Goal: Transaction & Acquisition: Book appointment/travel/reservation

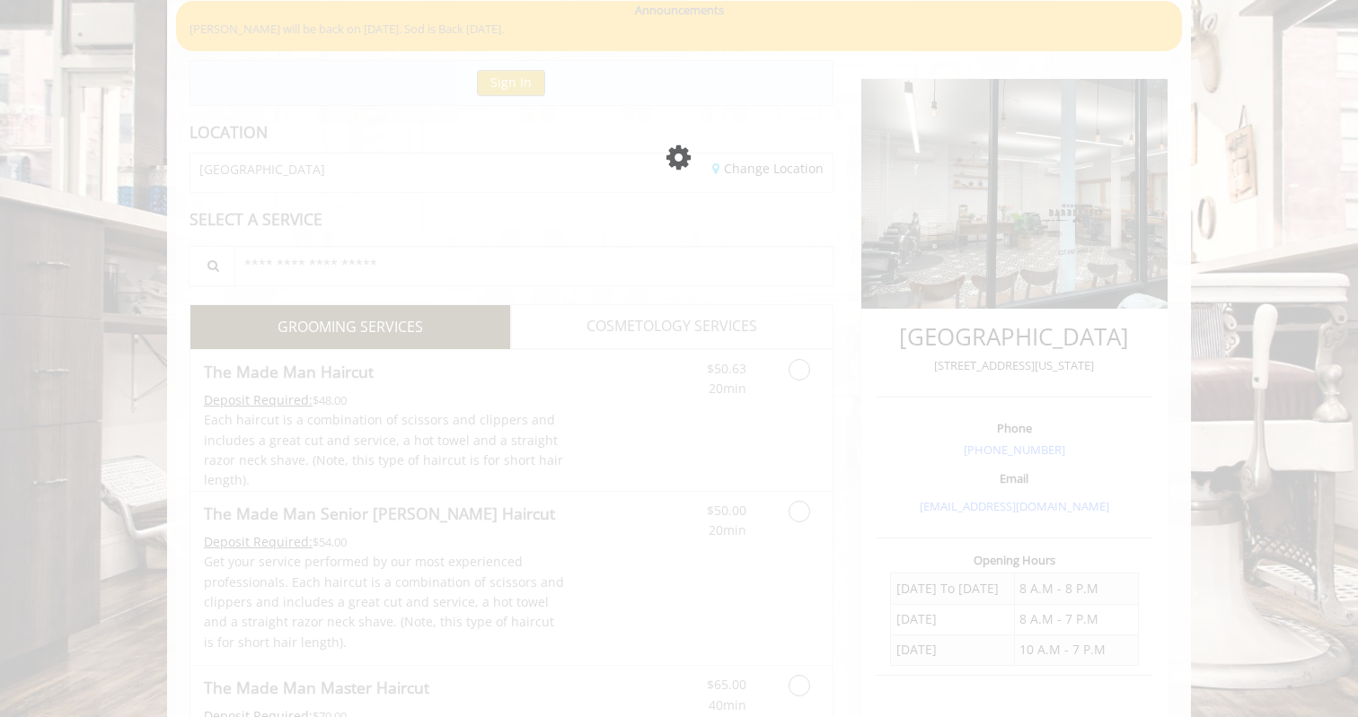
scroll to position [146, 0]
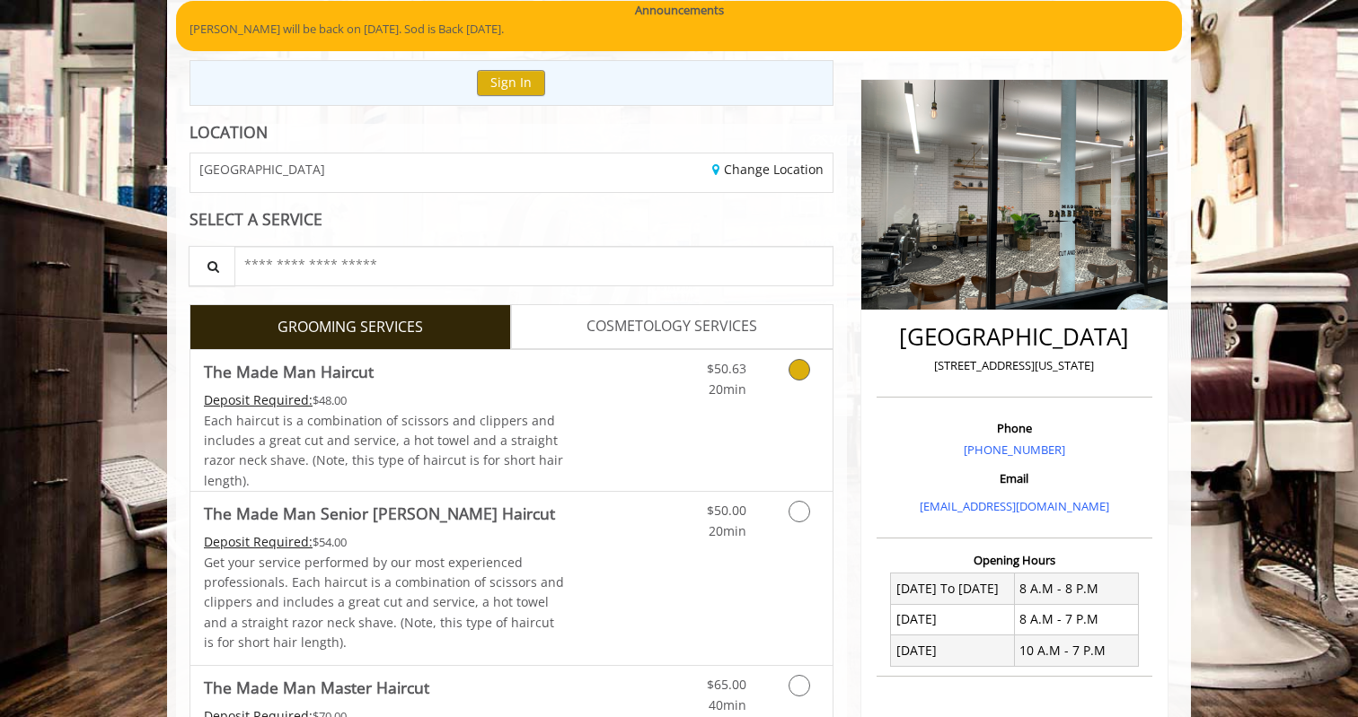
click at [779, 374] on link "Grooming services" at bounding box center [796, 374] width 46 height 49
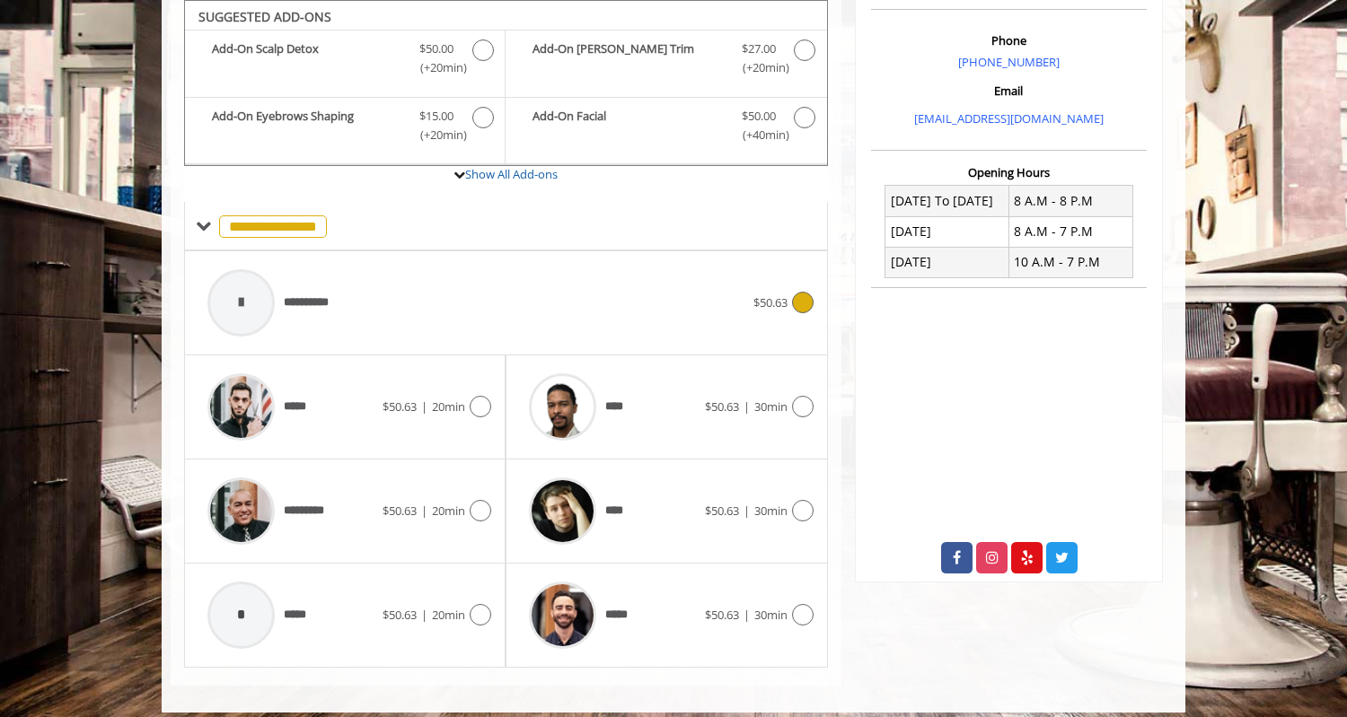
scroll to position [547, 0]
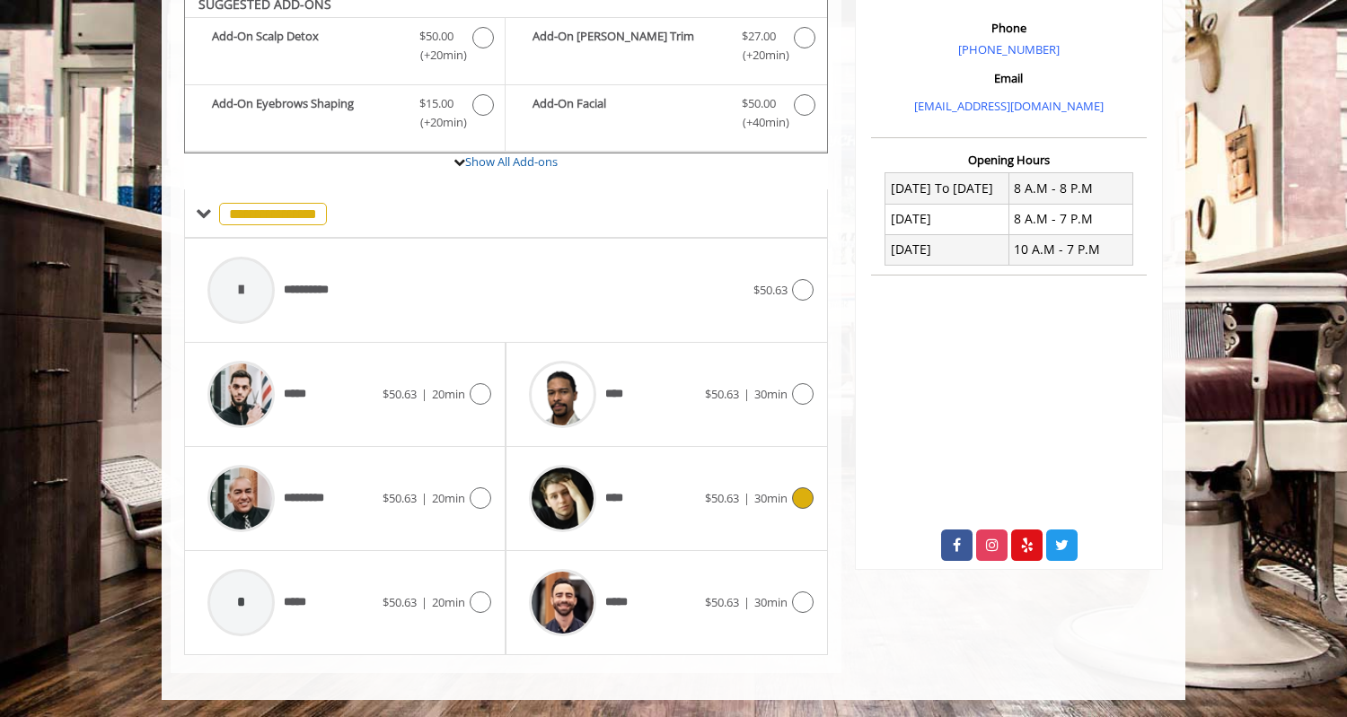
click at [639, 487] on div "****" at bounding box center [612, 498] width 184 height 85
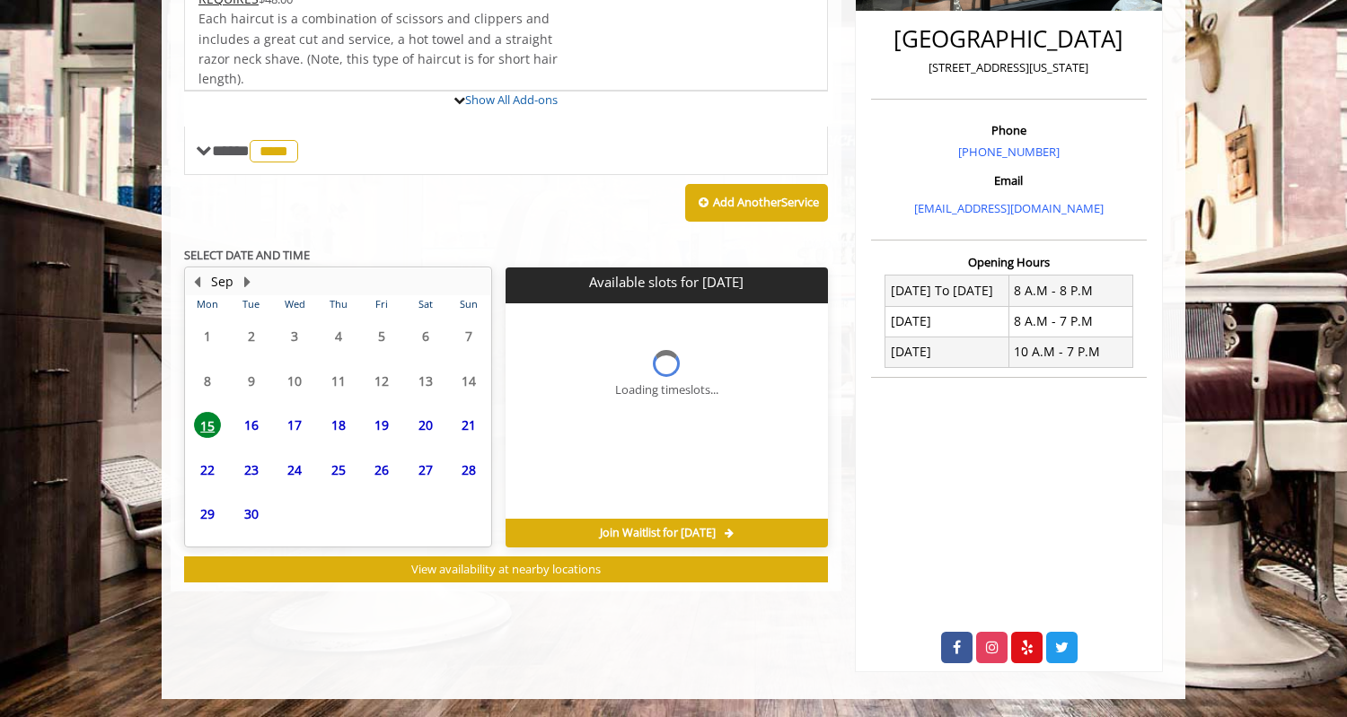
scroll to position [528, 0]
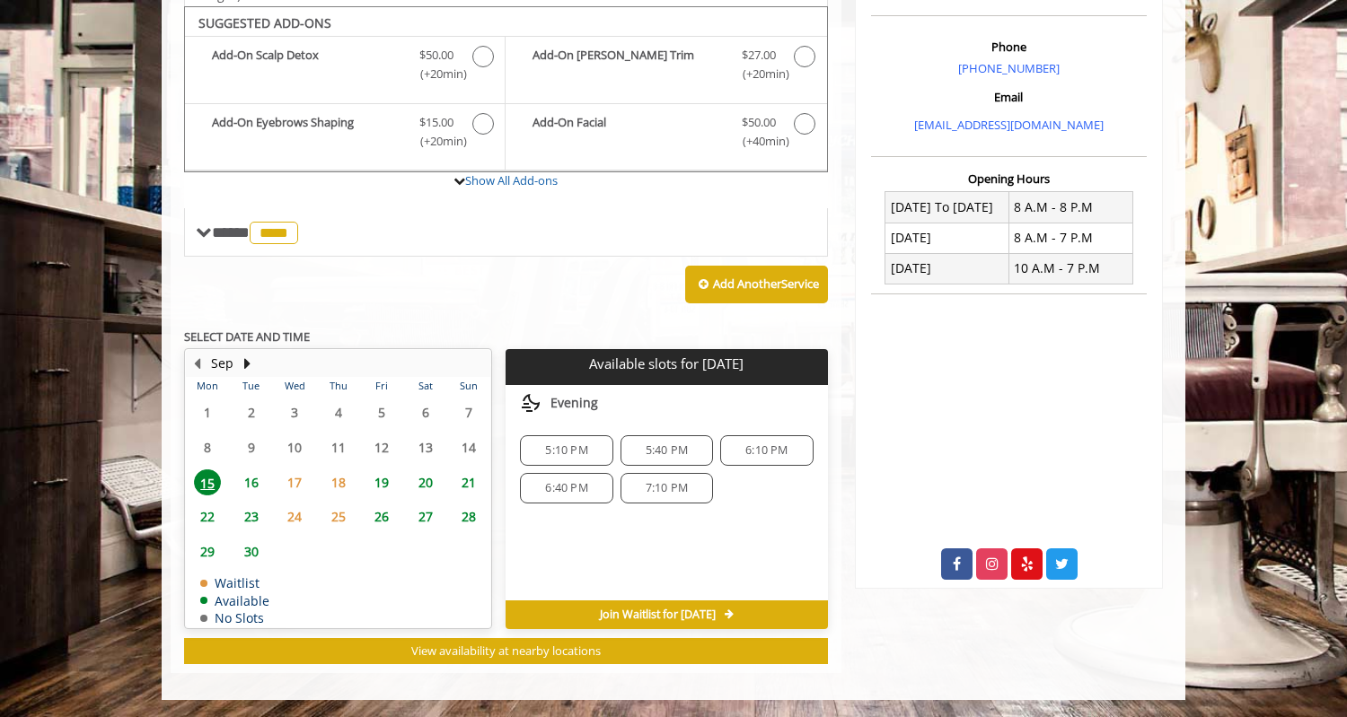
click at [742, 444] on span "6:10 PM" at bounding box center [766, 451] width 76 height 14
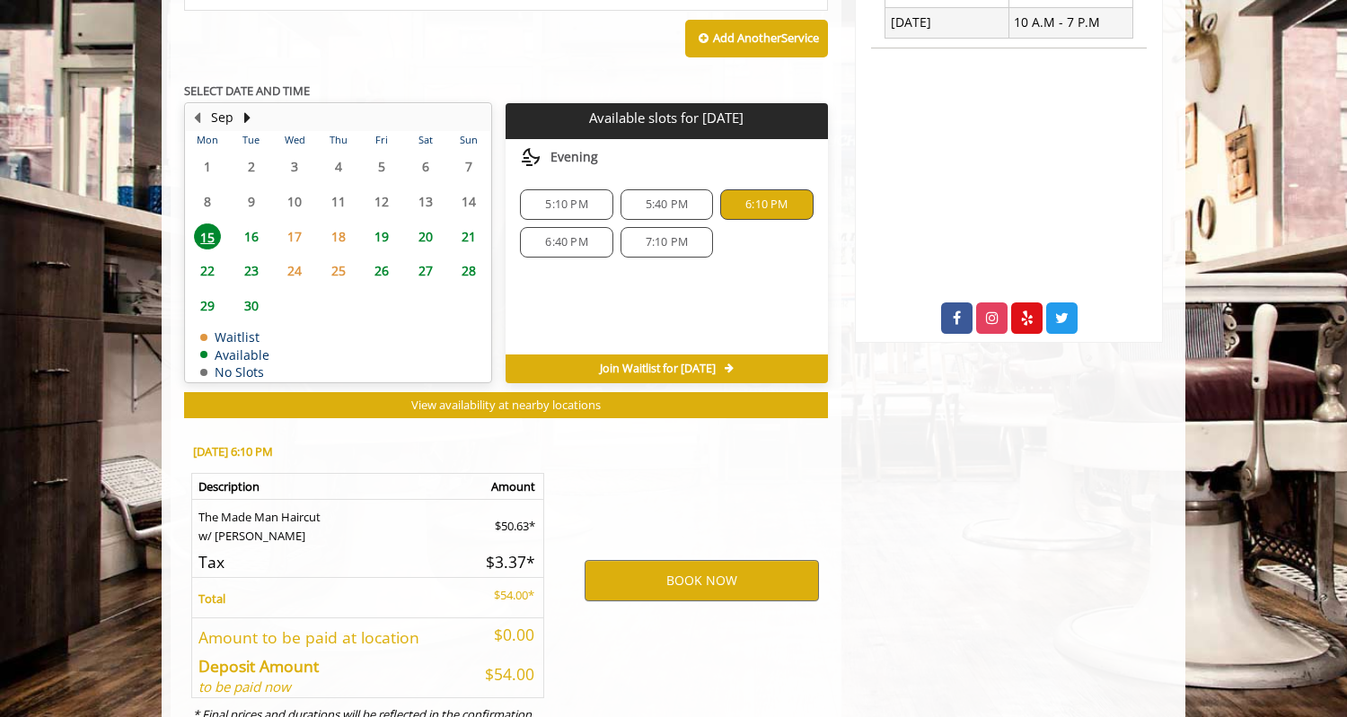
scroll to position [852, 0]
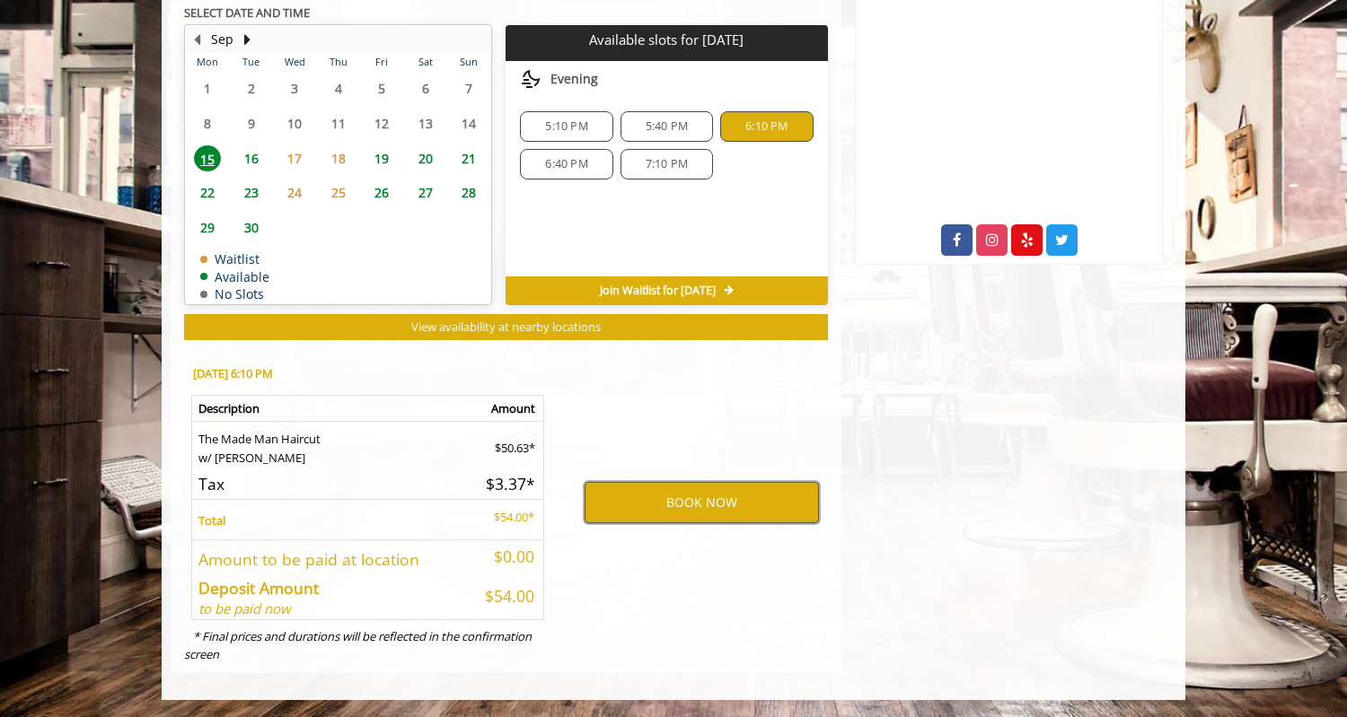
click at [656, 499] on button "BOOK NOW" at bounding box center [702, 502] width 234 height 41
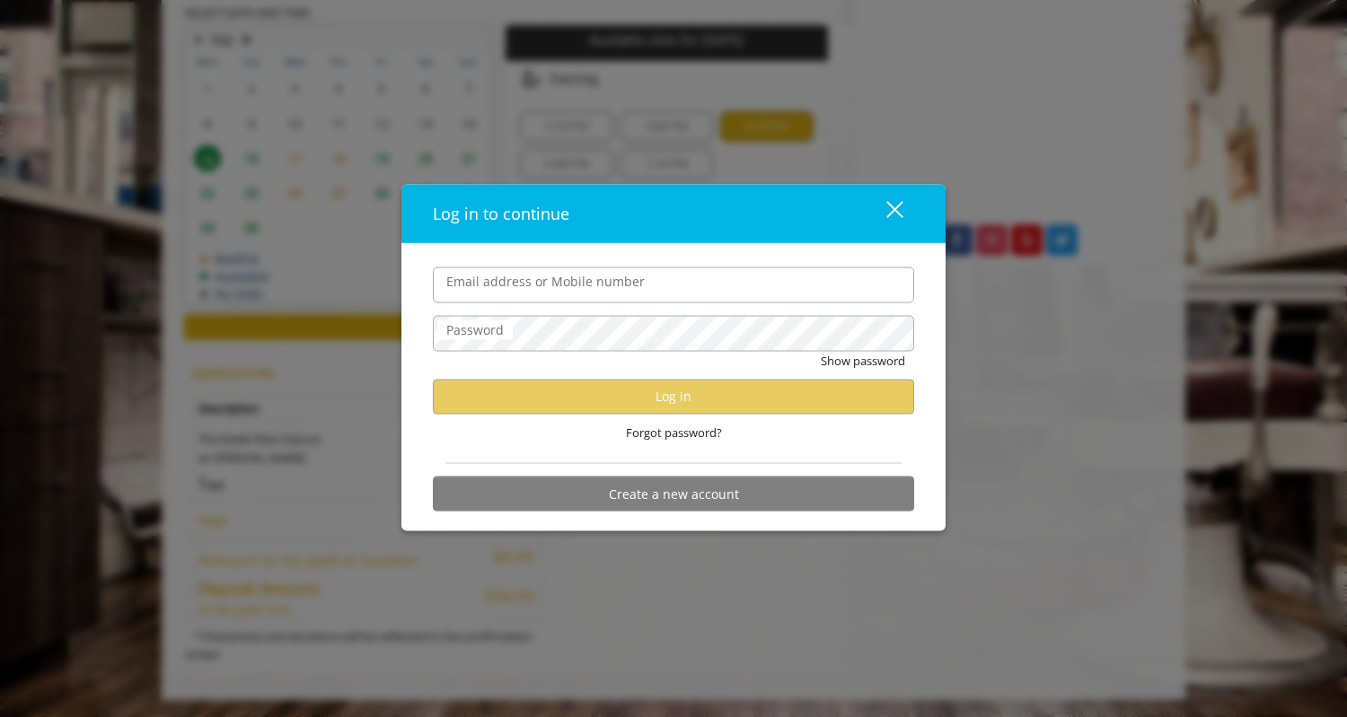
type input "*"
type input "**********"
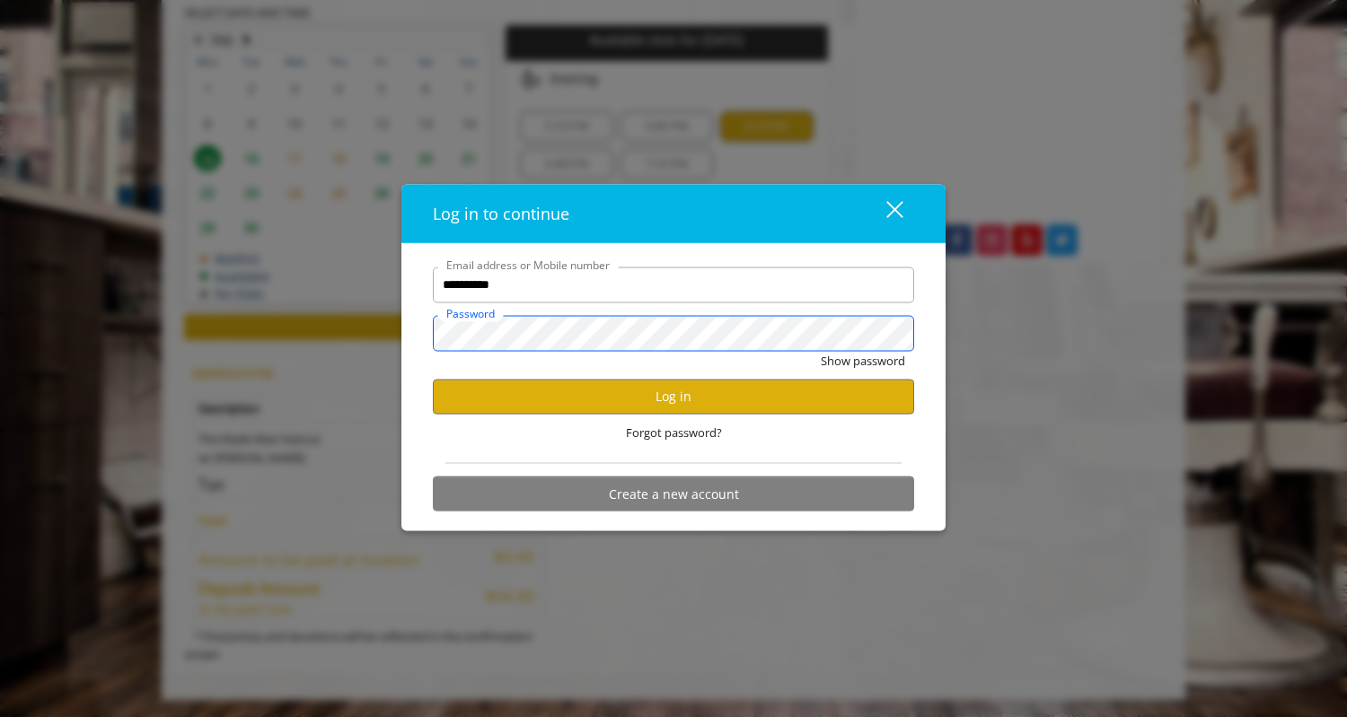
click at [821, 351] on button "Show password" at bounding box center [863, 360] width 84 height 19
click at [825, 351] on button "Hide password" at bounding box center [865, 360] width 80 height 19
click at [804, 381] on button "Log in" at bounding box center [673, 396] width 481 height 35
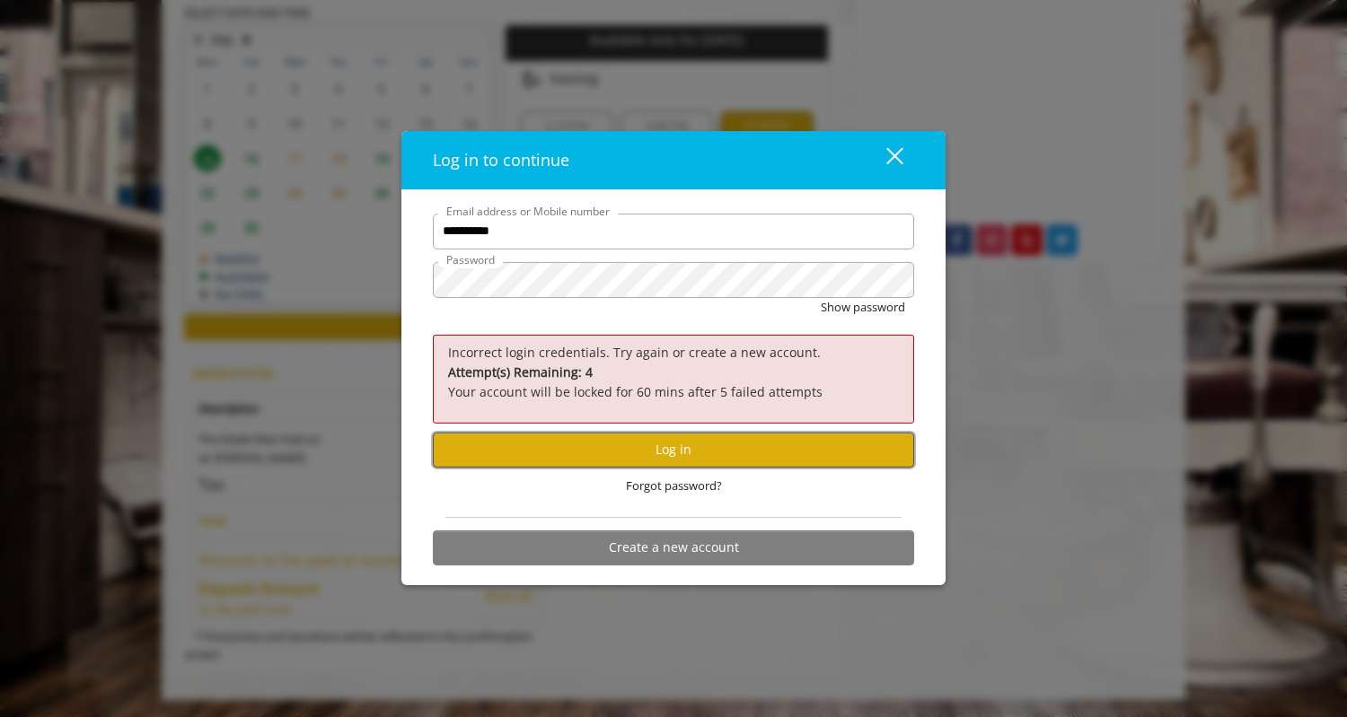
click at [652, 457] on button "Log in" at bounding box center [673, 450] width 481 height 35
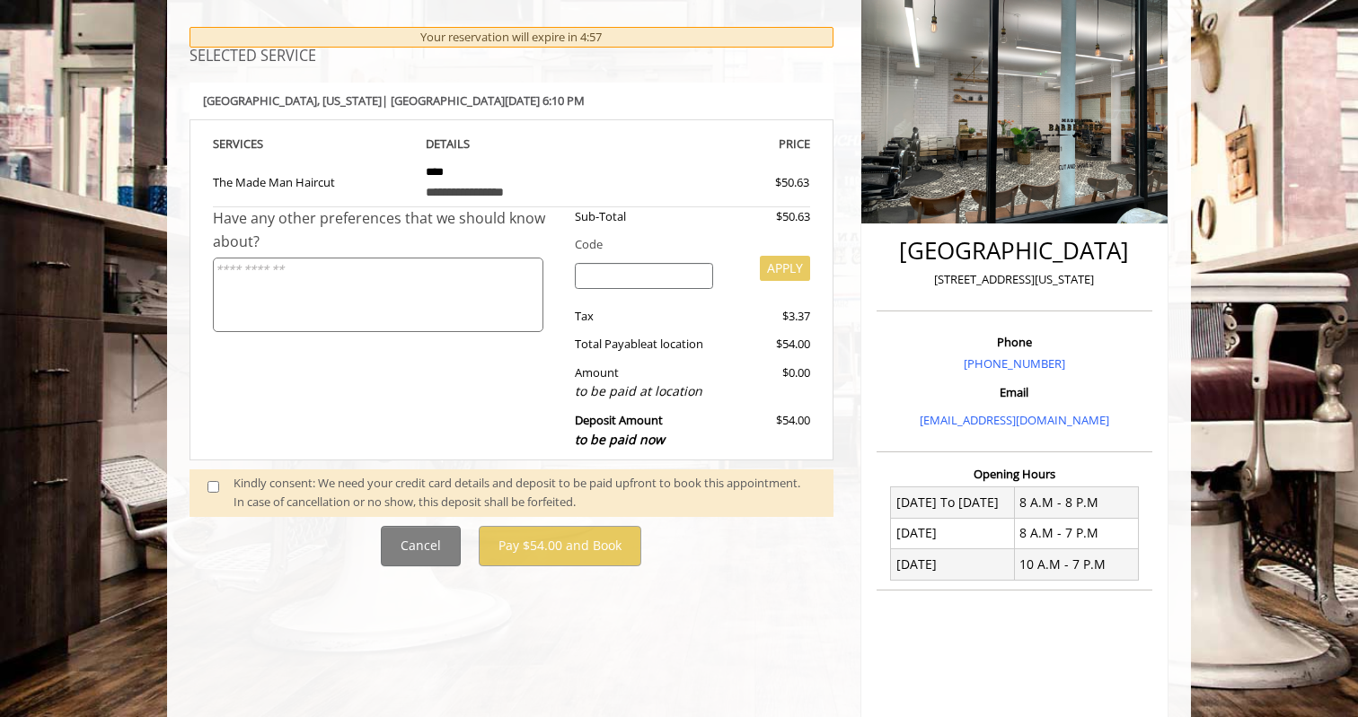
scroll to position [312, 0]
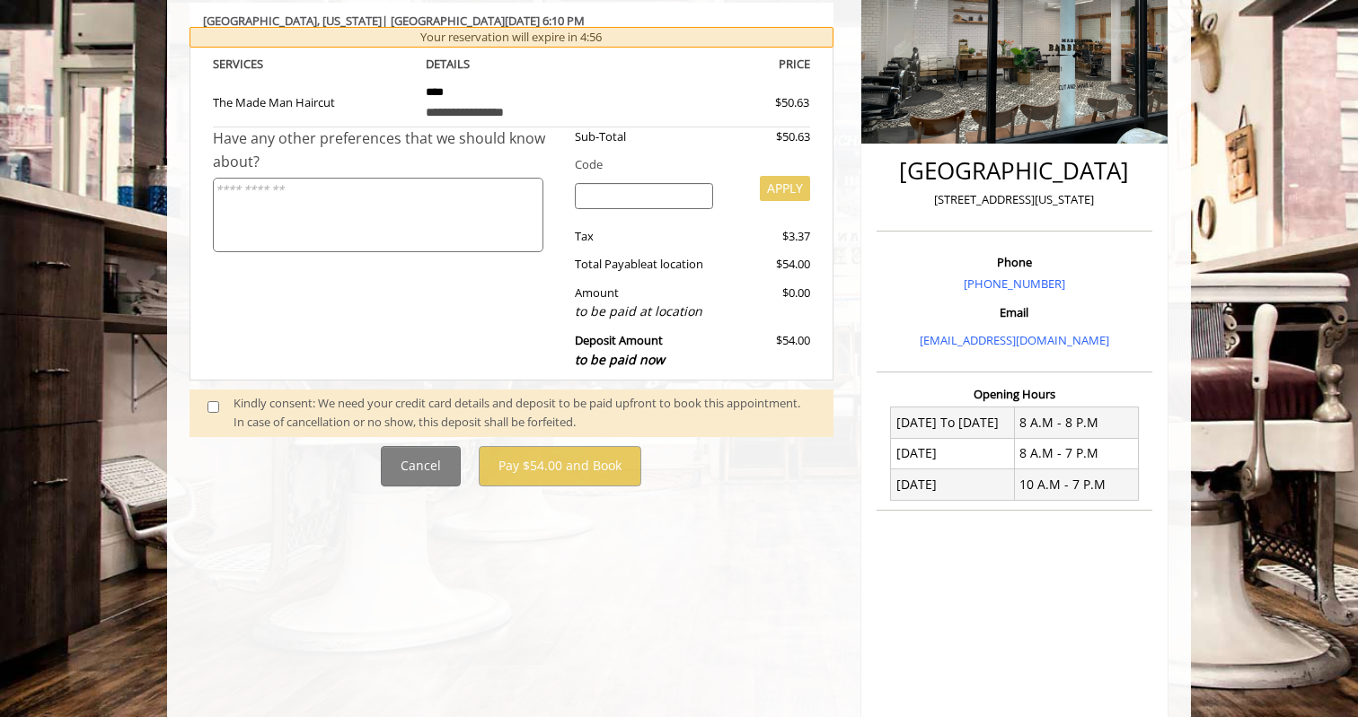
click at [301, 413] on div "Kindly consent: We need your credit card details and deposit to be paid upfront…" at bounding box center [524, 413] width 582 height 38
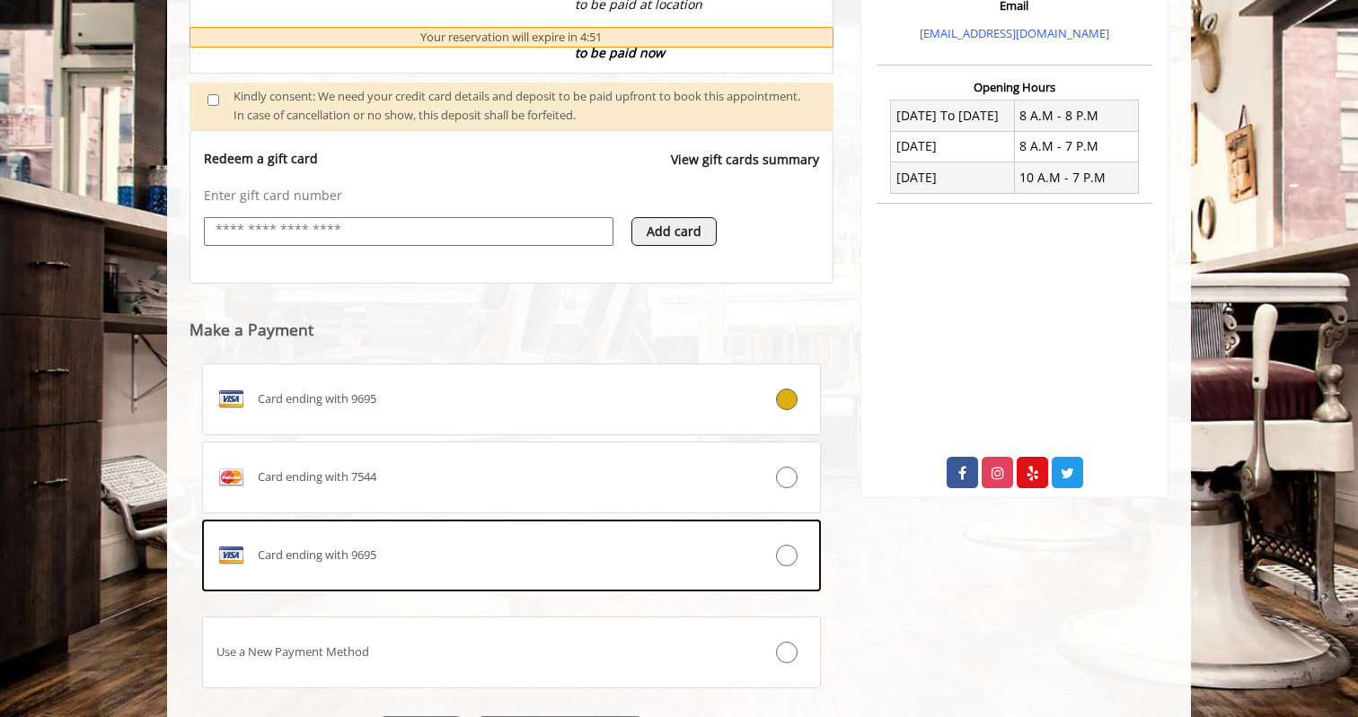
scroll to position [722, 0]
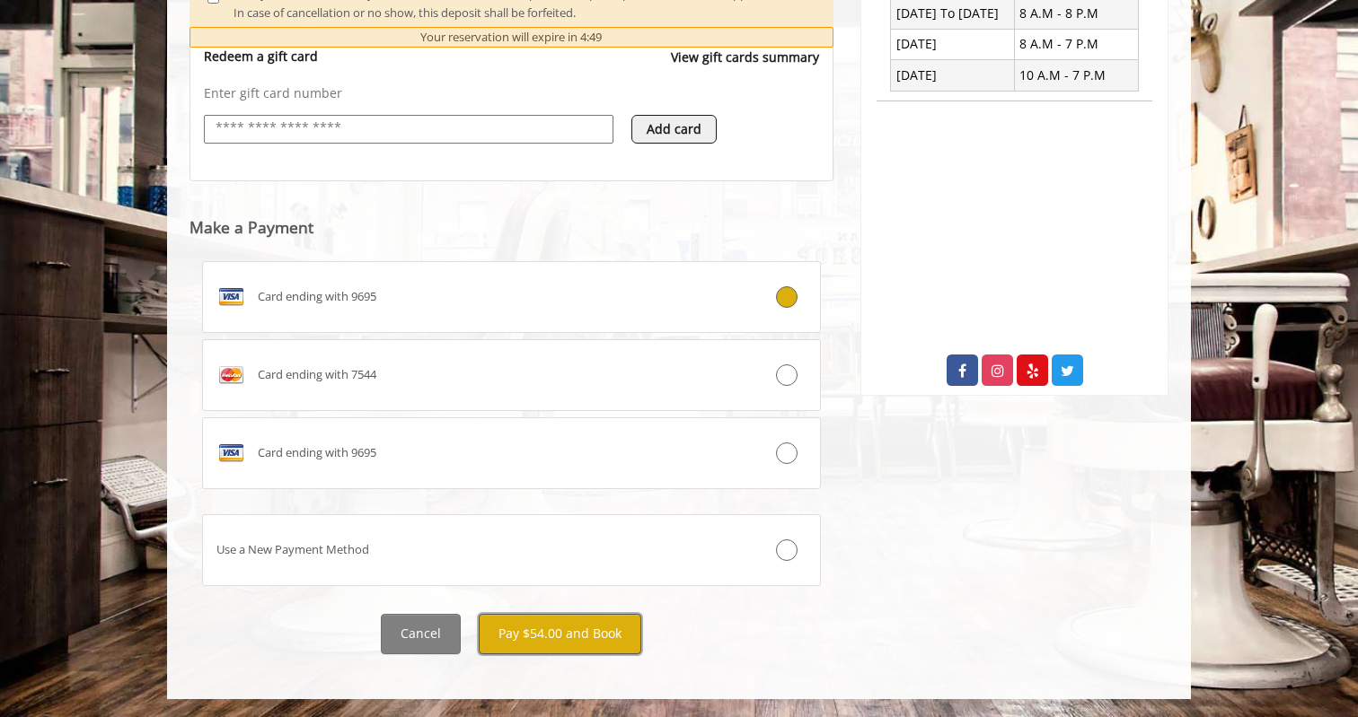
click at [524, 634] on button "Pay $54.00 and Book" at bounding box center [560, 634] width 163 height 40
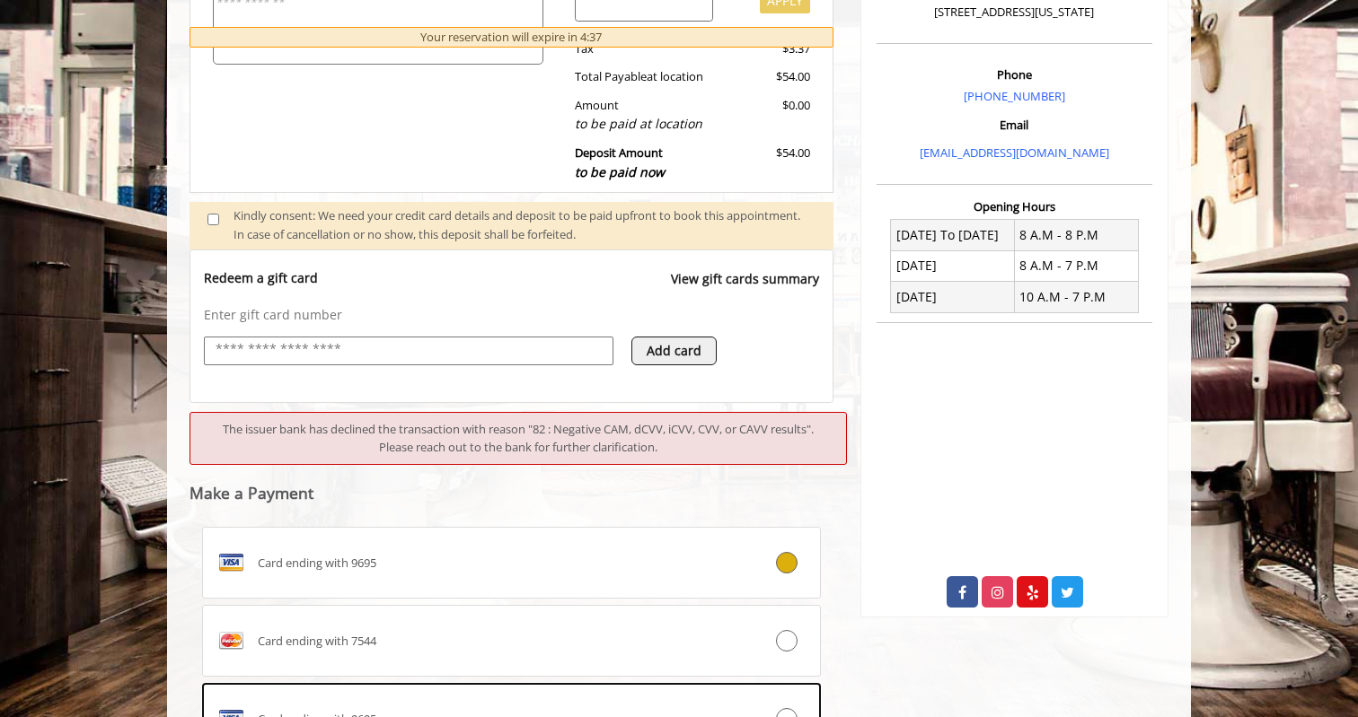
scroll to position [597, 0]
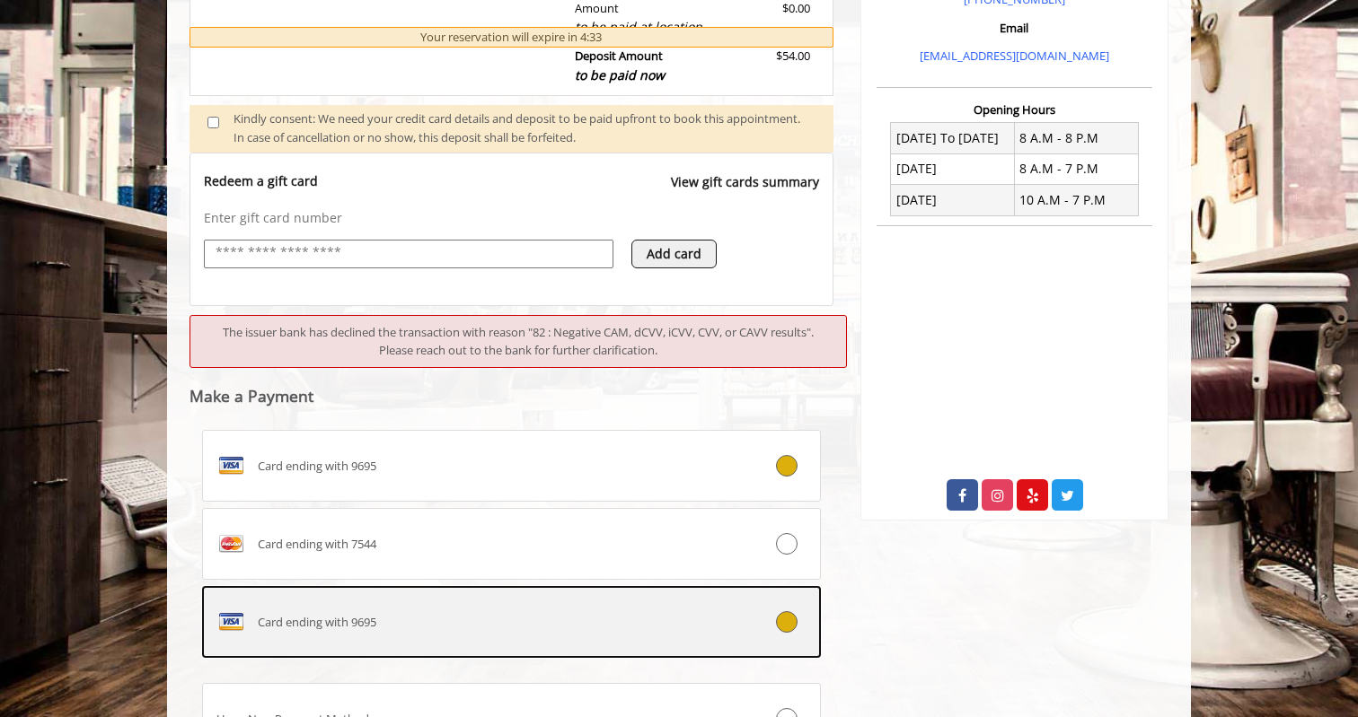
click at [690, 615] on div "Card ending with 9695" at bounding box center [460, 622] width 514 height 29
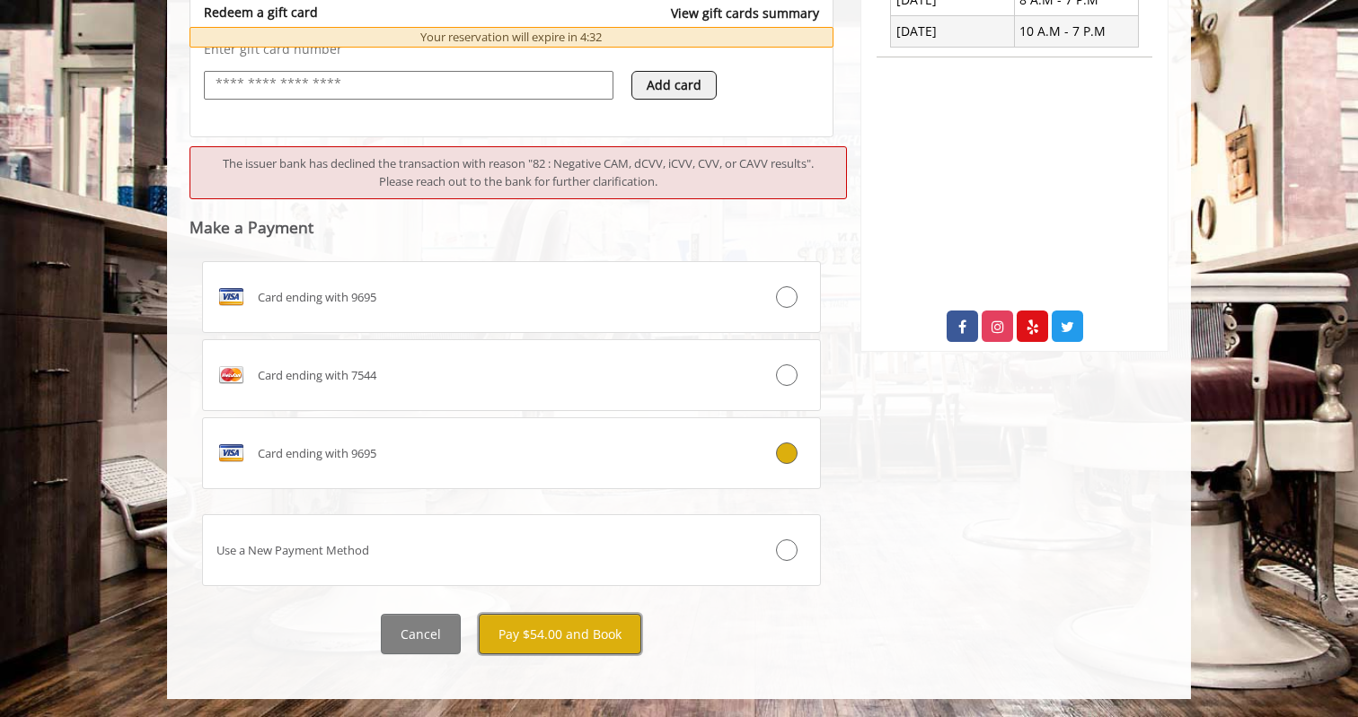
click at [607, 626] on button "Pay $54.00 and Book" at bounding box center [560, 634] width 163 height 40
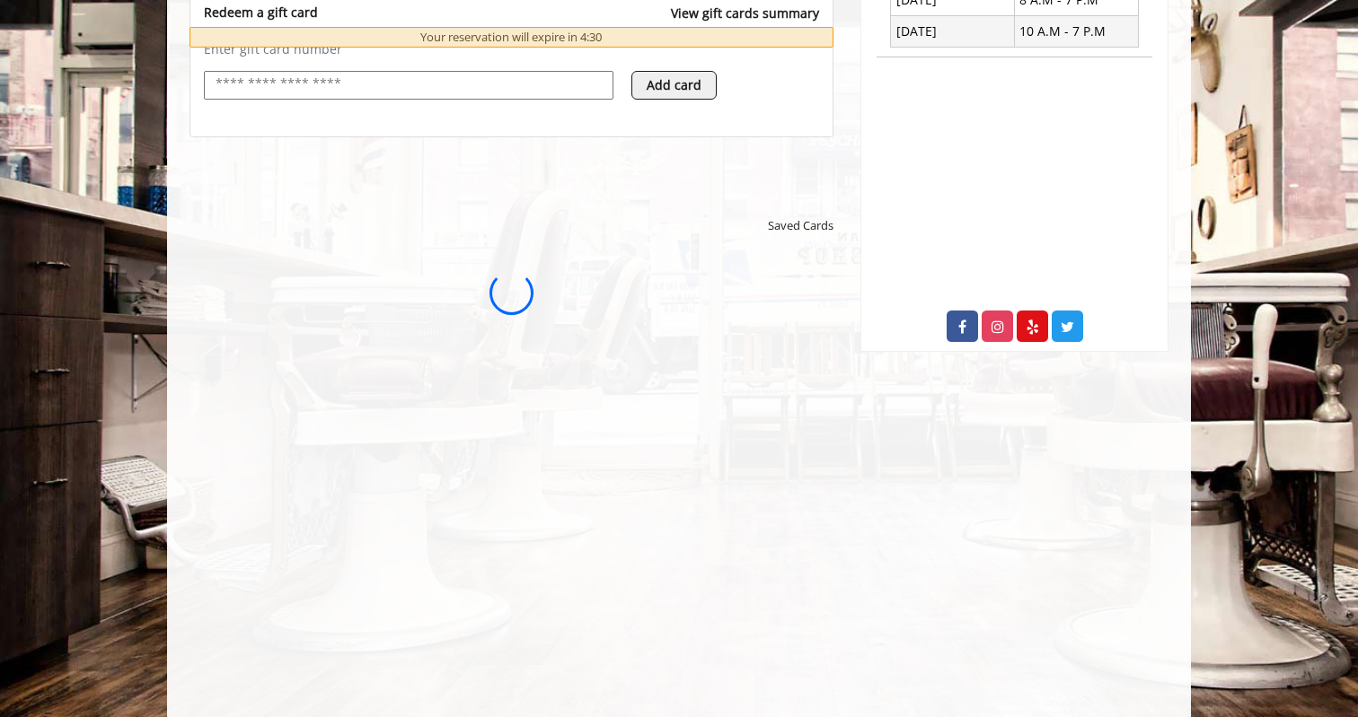
scroll to position [0, 0]
